Goal: Information Seeking & Learning: Check status

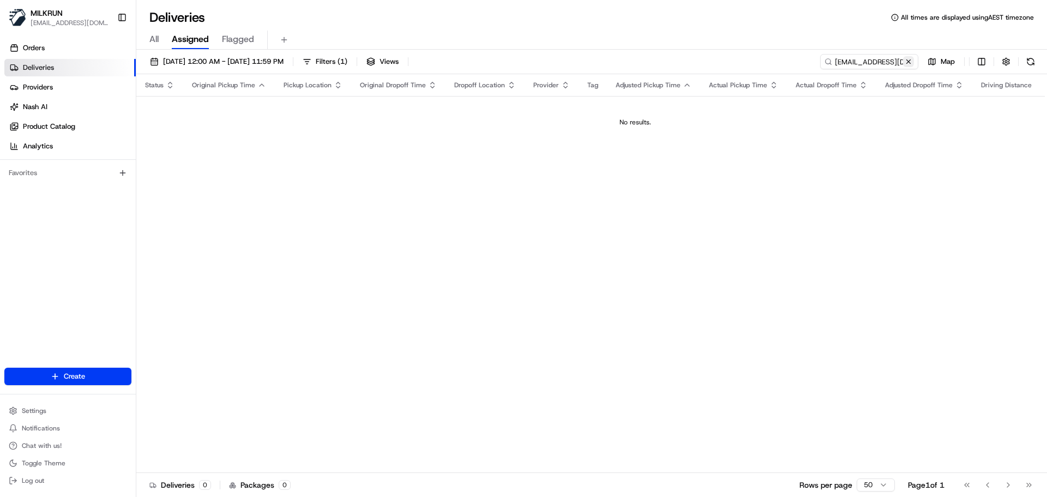
click at [908, 59] on button at bounding box center [908, 61] width 11 height 11
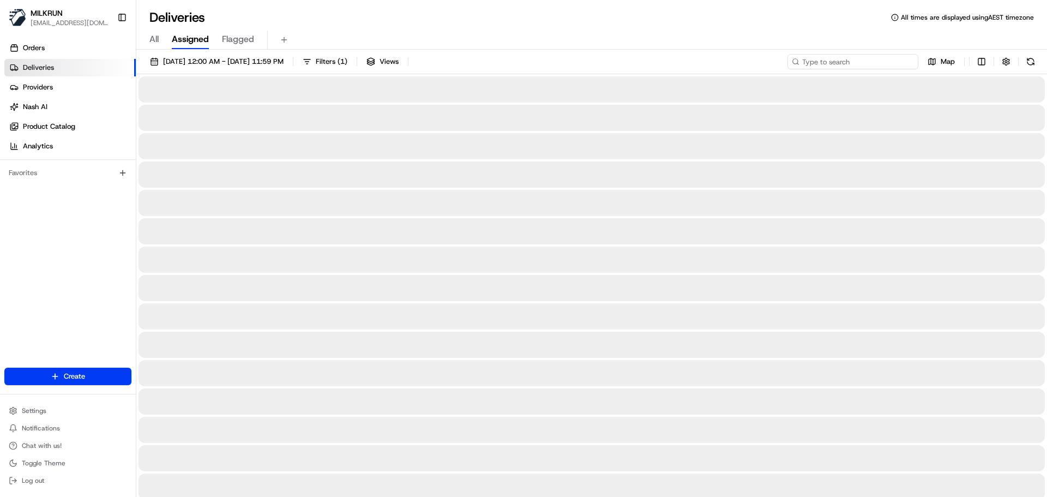
click at [837, 65] on input at bounding box center [853, 61] width 131 height 15
paste input "[PERSON_NAME] Address: [STREET_ADDRESS][PERSON_NAME]"
type input "[PERSON_NAME] Address: [STREET_ADDRESS][PERSON_NAME]"
drag, startPoint x: 907, startPoint y: 60, endPoint x: 721, endPoint y: 95, distance: 189.4
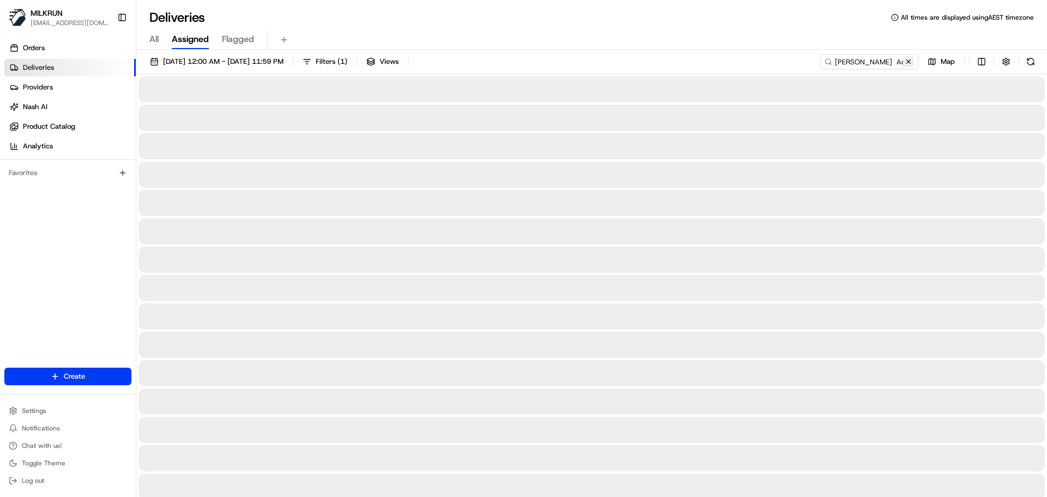
click at [904, 61] on button at bounding box center [908, 61] width 11 height 11
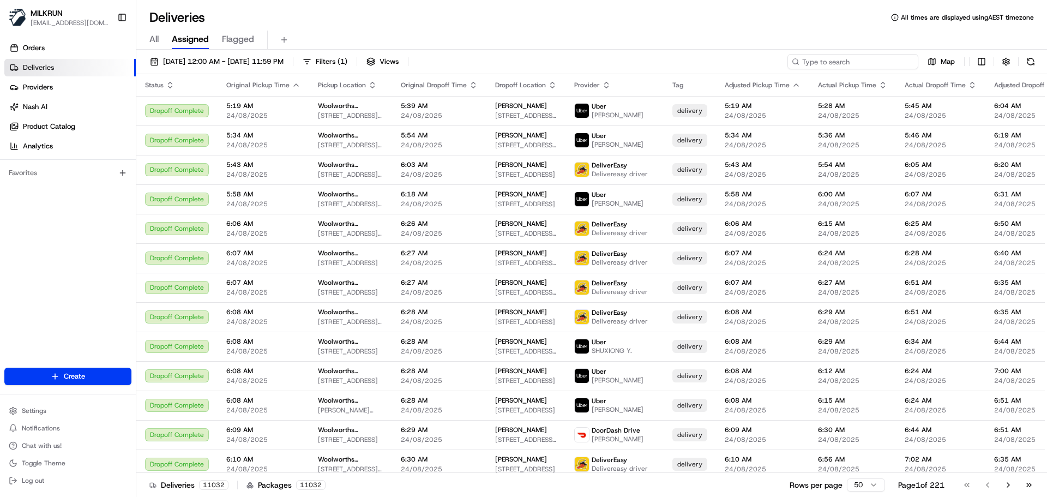
click at [841, 59] on input at bounding box center [853, 61] width 131 height 15
paste input "Name:"
type input "Name:"
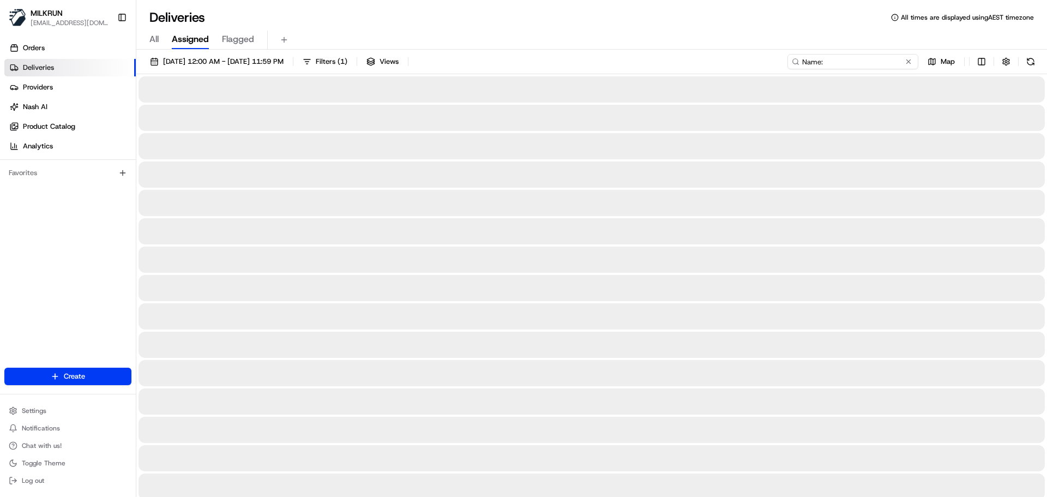
drag, startPoint x: 830, startPoint y: 58, endPoint x: 763, endPoint y: 67, distance: 67.7
click at [765, 61] on div "[DATE] 12:00 AM - [DATE] 11:59 PM Filters ( 1 ) Views Name: Map" at bounding box center [591, 64] width 911 height 20
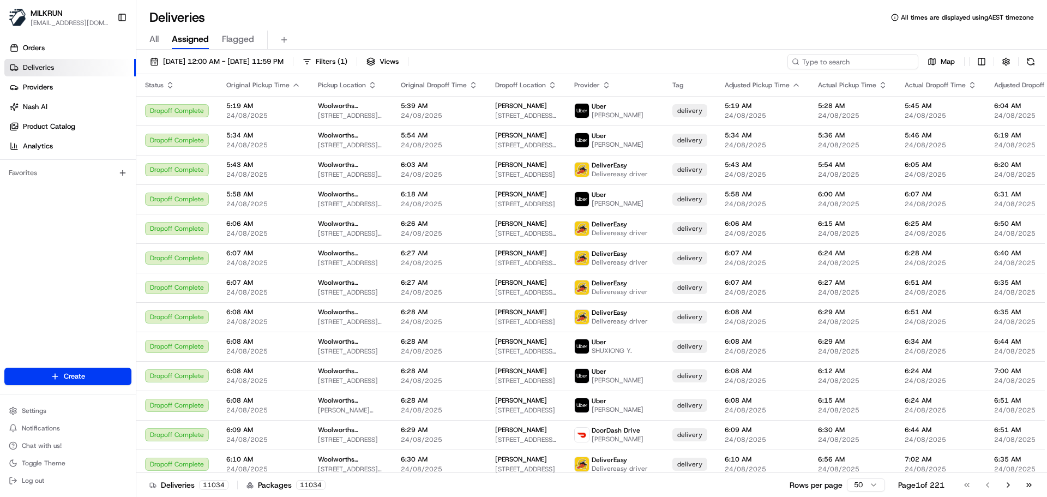
click at [844, 62] on input at bounding box center [853, 61] width 131 height 15
paste input "[PERSON_NAME]"
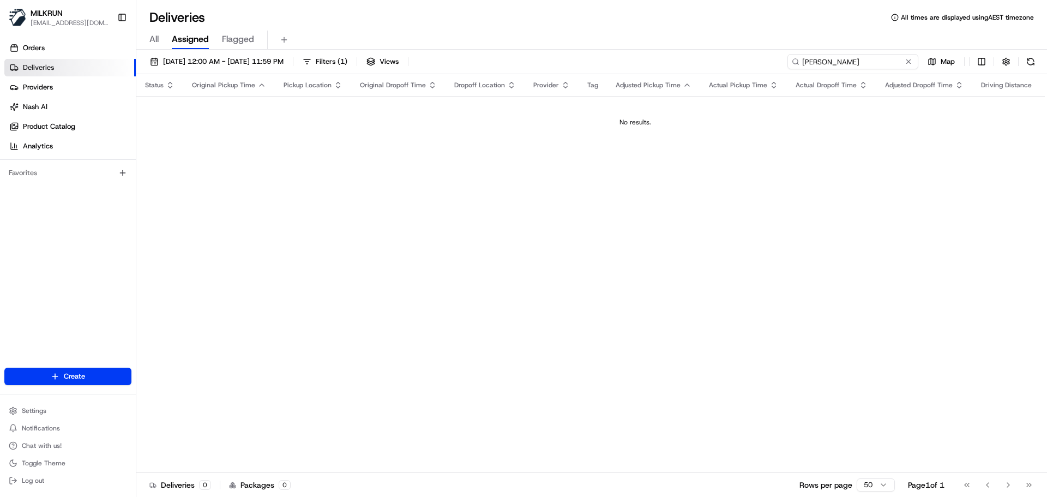
click at [806, 62] on input "[PERSON_NAME]" at bounding box center [853, 61] width 131 height 15
click at [838, 62] on input "[PERSON_NAME]" at bounding box center [853, 61] width 131 height 15
click at [801, 62] on div "[DATE] 12:00 AM - [DATE] 11:59 PM Filters ( 1 ) Views [PERSON_NAME] Map" at bounding box center [591, 64] width 911 height 20
click at [837, 63] on input "[PERSON_NAME]" at bounding box center [853, 61] width 131 height 15
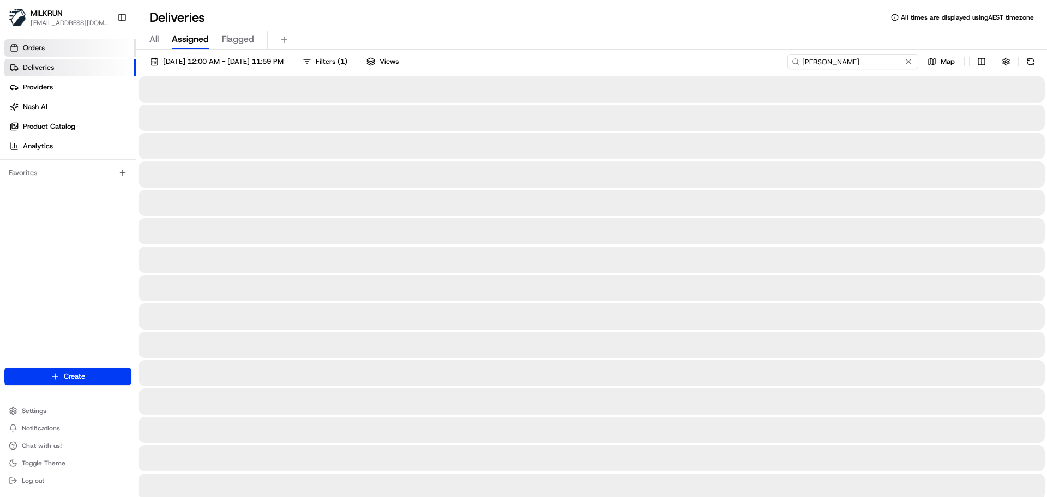
type input "[PERSON_NAME]"
click at [38, 51] on span "Orders" at bounding box center [34, 48] width 22 height 10
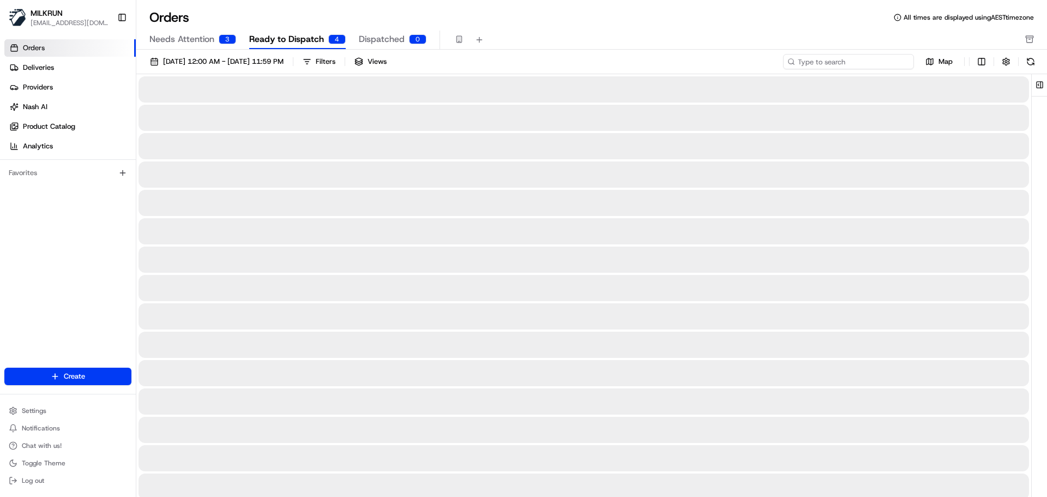
drag, startPoint x: 837, startPoint y: 60, endPoint x: 832, endPoint y: 65, distance: 6.6
click at [837, 61] on input at bounding box center [848, 61] width 131 height 15
paste input "[PERSON_NAME]"
type input "[PERSON_NAME]"
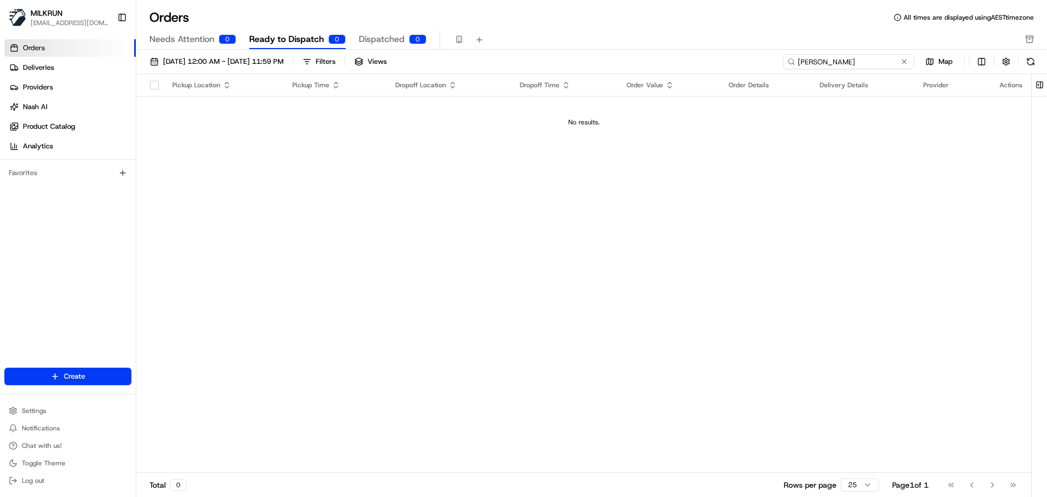
click at [800, 61] on input "[PERSON_NAME]" at bounding box center [848, 61] width 131 height 15
